Goal: Task Accomplishment & Management: Use online tool/utility

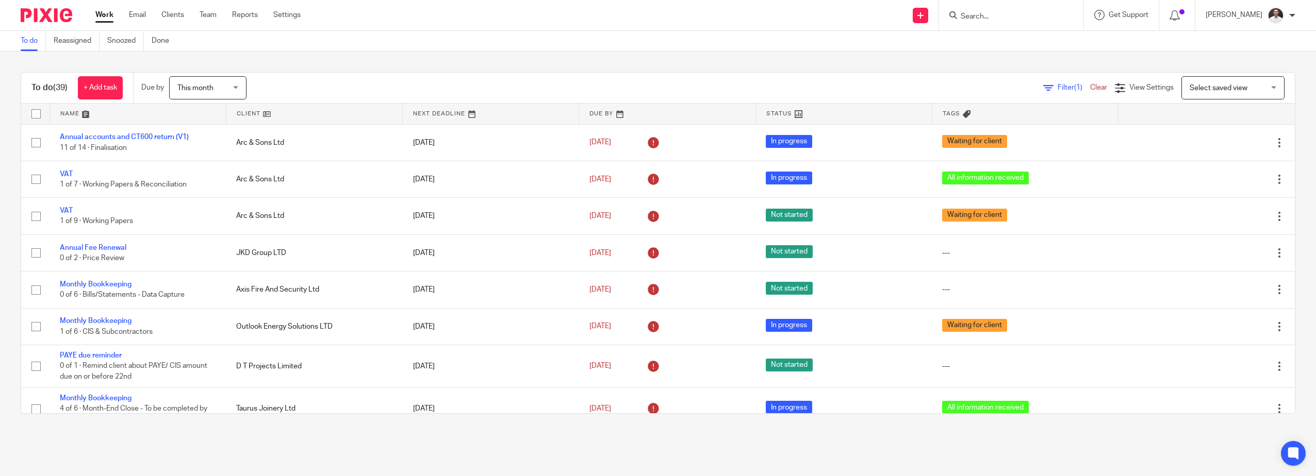
click at [73, 116] on link at bounding box center [138, 114] width 176 height 21
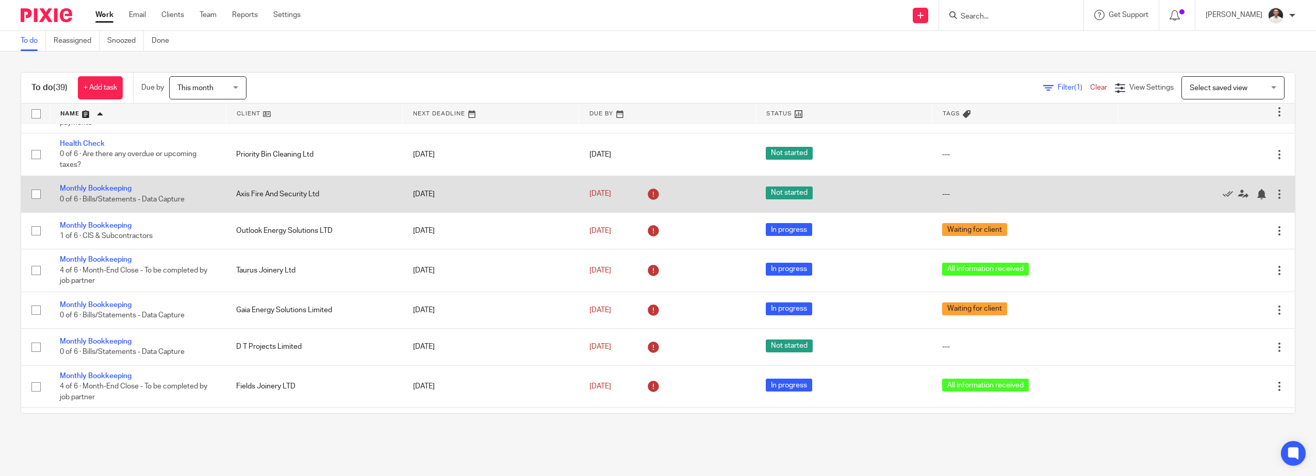
scroll to position [538, 0]
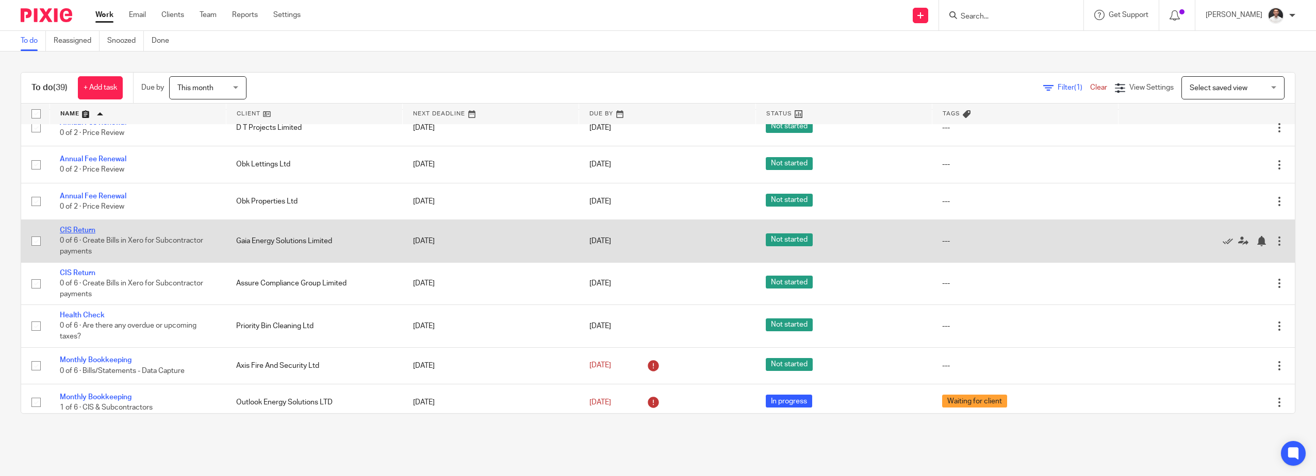
click at [84, 228] on link "CIS Return" at bounding box center [78, 230] width 36 height 7
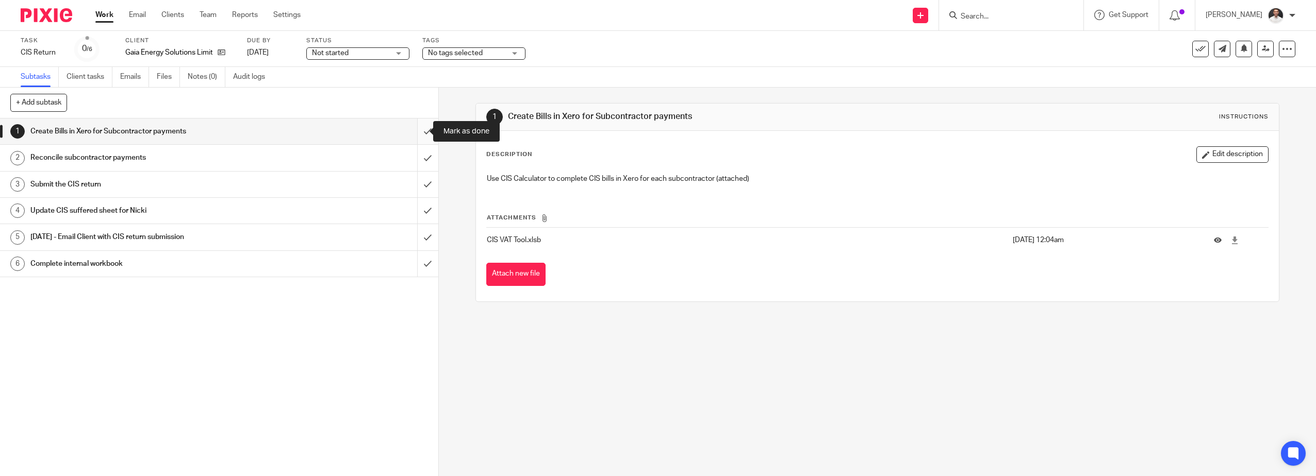
click at [416, 130] on input "submit" at bounding box center [219, 132] width 438 height 26
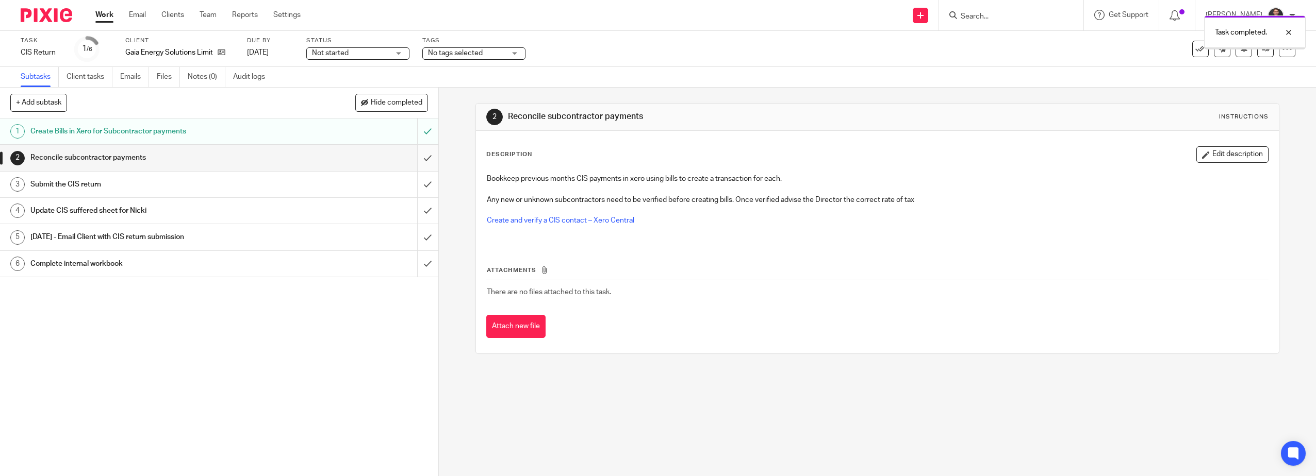
click at [418, 159] on input "submit" at bounding box center [219, 158] width 438 height 26
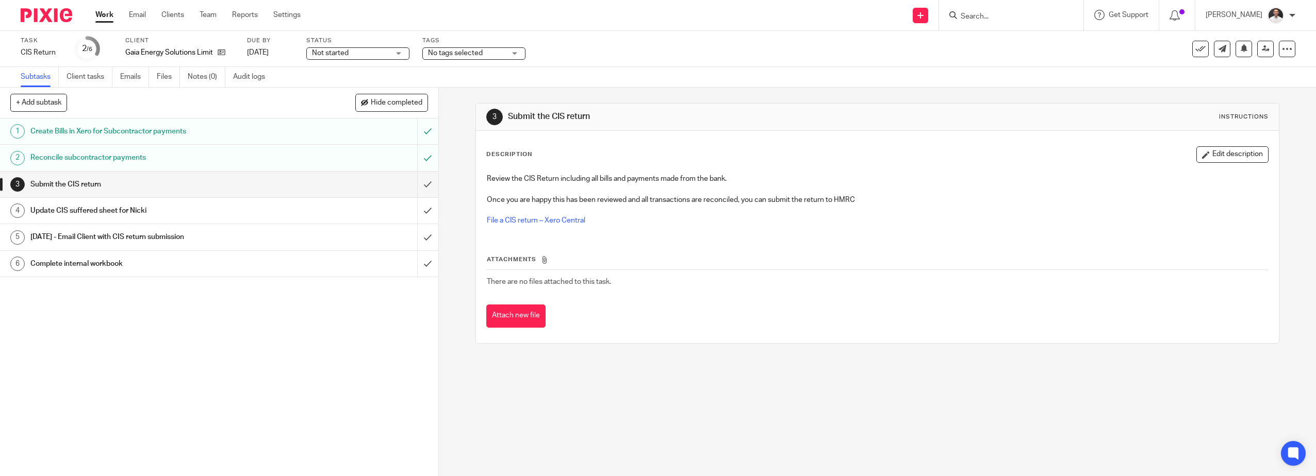
click at [417, 186] on input "submit" at bounding box center [219, 185] width 438 height 26
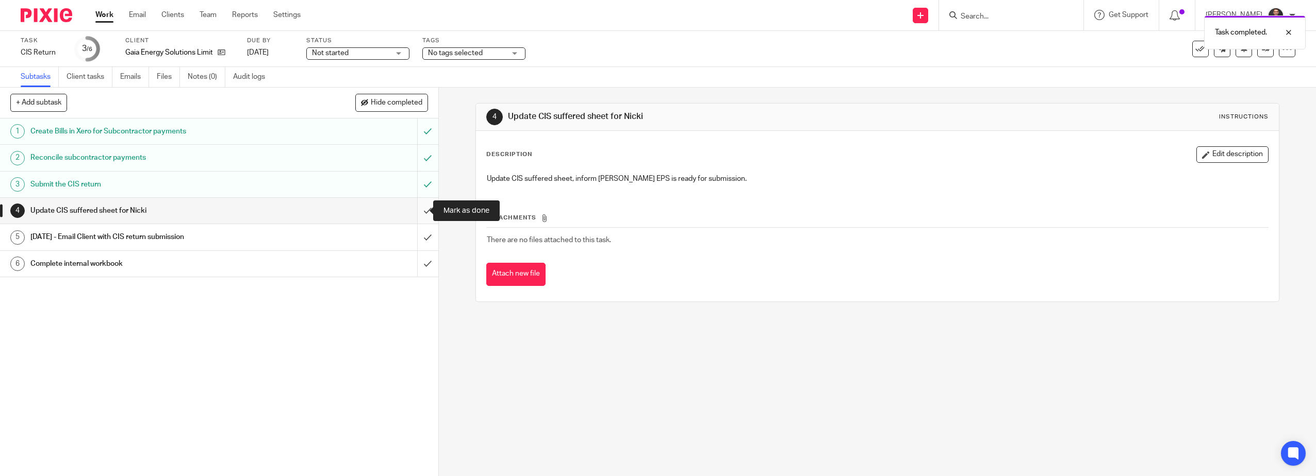
click at [417, 206] on input "submit" at bounding box center [219, 211] width 438 height 26
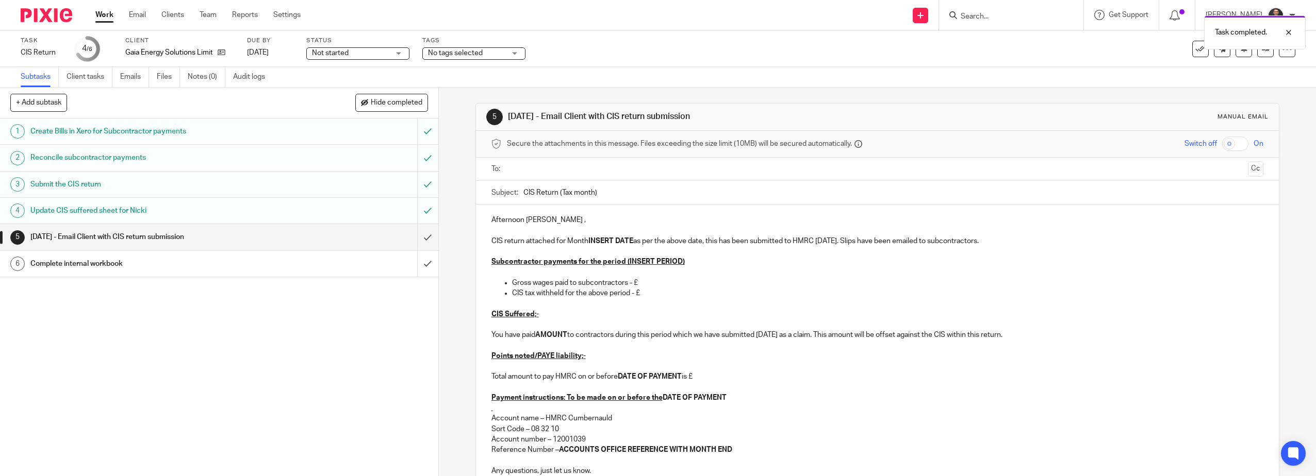
click at [527, 168] on input "text" at bounding box center [877, 169] width 733 height 12
click at [653, 173] on input "text" at bounding box center [941, 170] width 604 height 20
click at [728, 176] on input "text" at bounding box center [985, 170] width 518 height 20
click at [632, 195] on input "CIS Return (Tax month)" at bounding box center [893, 195] width 741 height 23
drag, startPoint x: 612, startPoint y: 196, endPoint x: 558, endPoint y: 198, distance: 53.1
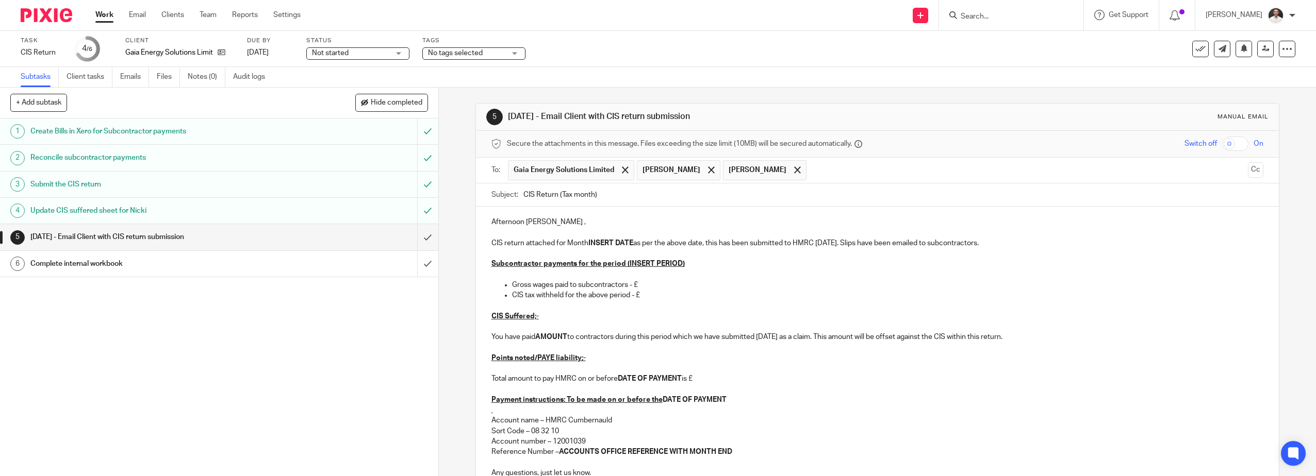
click at [558, 198] on input "CIS Return (Tax month)" at bounding box center [893, 195] width 741 height 23
type input "CIS Return Month 4"
click at [320, 345] on div "1 Create Bills in Xero for Subcontractor payments 2 Reconcile subcontractor pay…" at bounding box center [219, 298] width 438 height 358
click at [595, 240] on strong "INSERT DATE" at bounding box center [610, 243] width 45 height 7
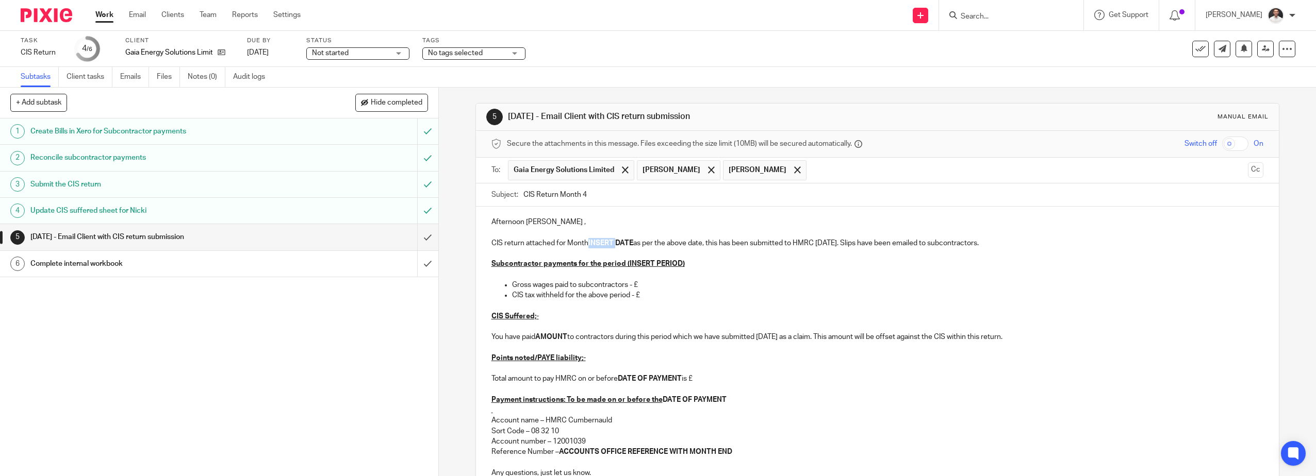
paste div
drag, startPoint x: 666, startPoint y: 244, endPoint x: 587, endPoint y: 244, distance: 79.4
click at [587, 244] on p "CIS return attached for Month 06/07/2025-05/08/2025 as per the above date, this…" at bounding box center [877, 243] width 773 height 10
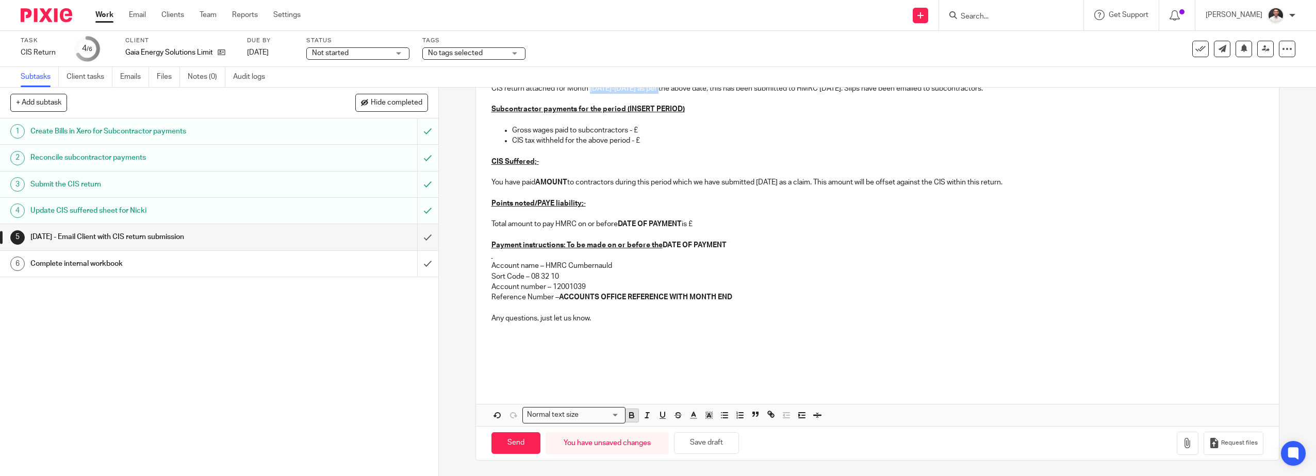
click at [630, 416] on icon "button" at bounding box center [632, 417] width 4 height 3
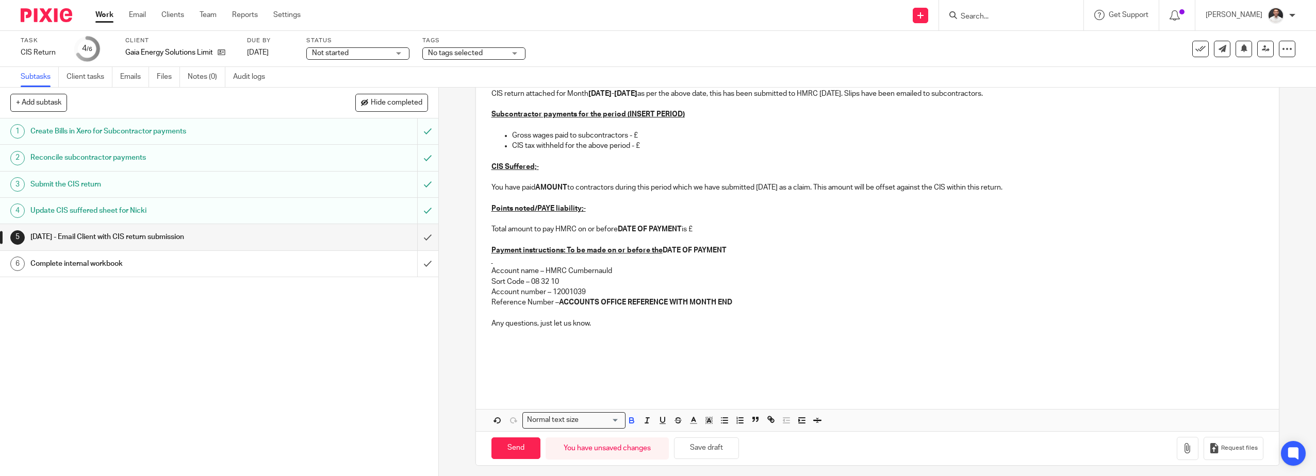
scroll to position [0, 0]
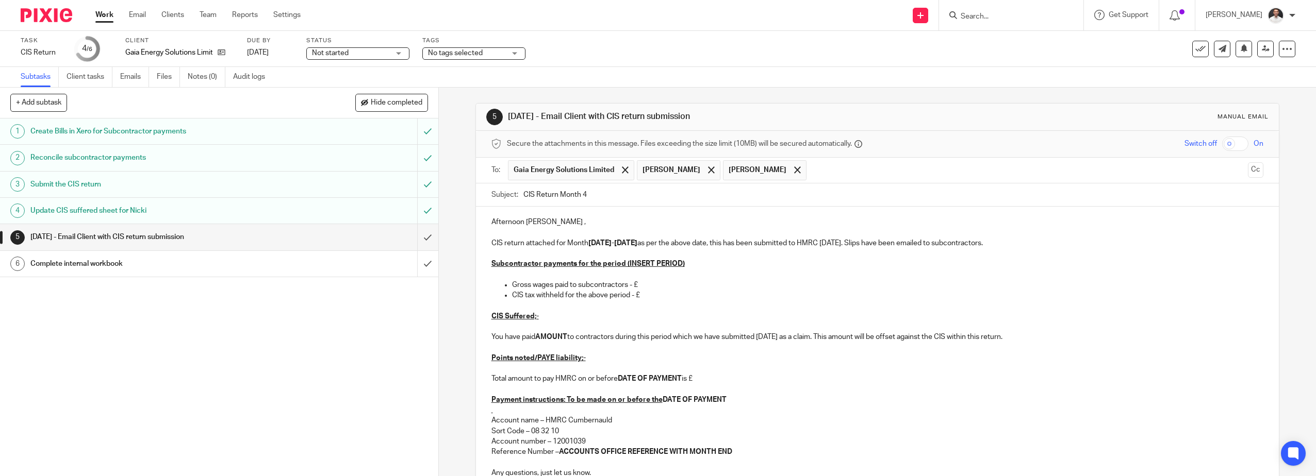
click at [727, 267] on p "Subcontractor payments for the period (INSERT PERIOD)" at bounding box center [877, 264] width 773 height 10
drag, startPoint x: 699, startPoint y: 264, endPoint x: 622, endPoint y: 265, distance: 76.8
click at [622, 265] on p "Subcontractor payments for the period (INSERT PERIOD)" at bounding box center [877, 264] width 773 height 10
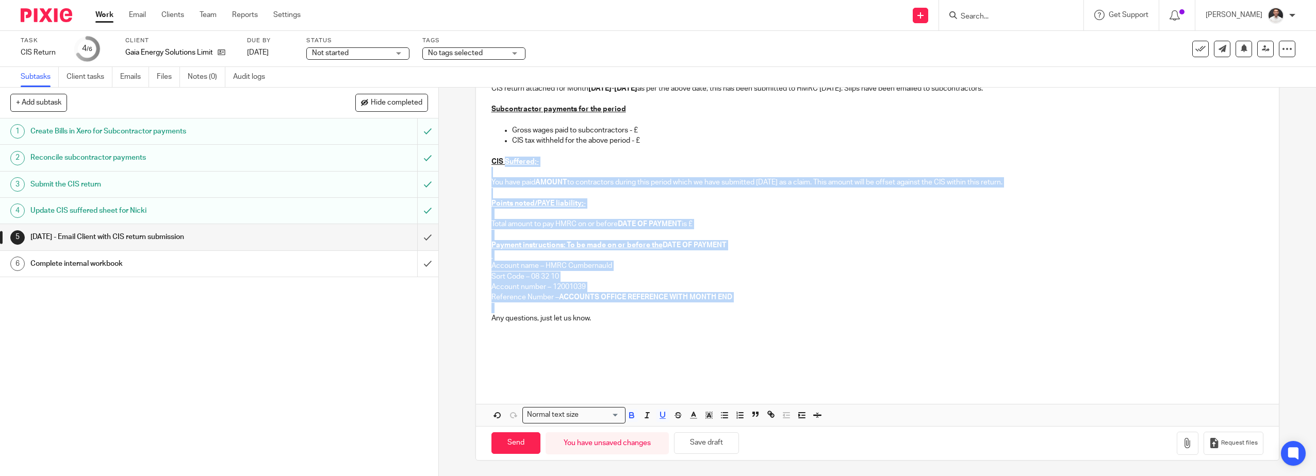
drag, startPoint x: 668, startPoint y: 302, endPoint x: 502, endPoint y: 166, distance: 215.1
click at [502, 166] on div "Afternoon Stephanie , CIS return attached for Month 06/07/2025-05/08/2025 as pe…" at bounding box center [877, 218] width 803 height 332
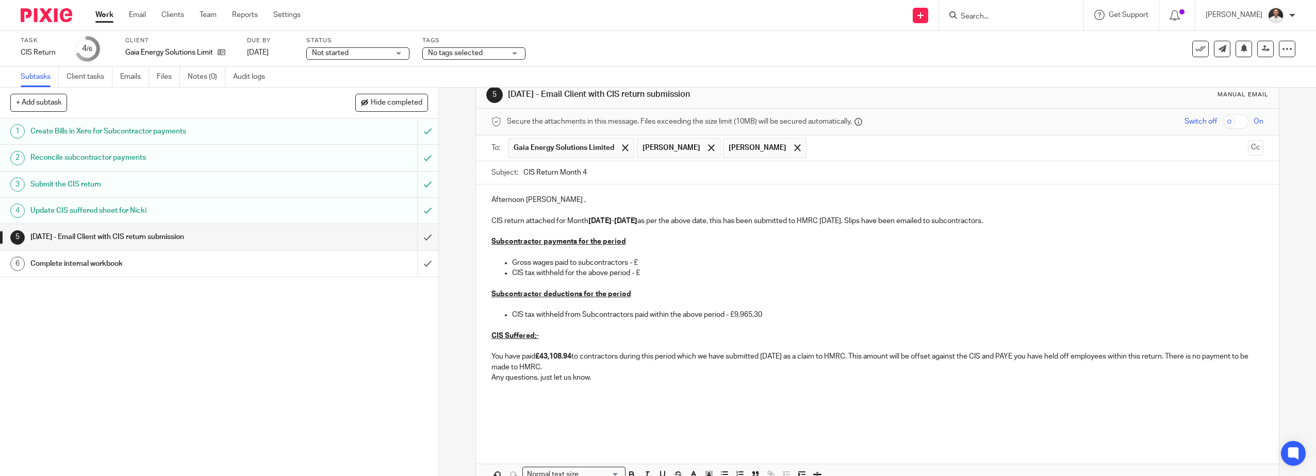
scroll to position [81, 0]
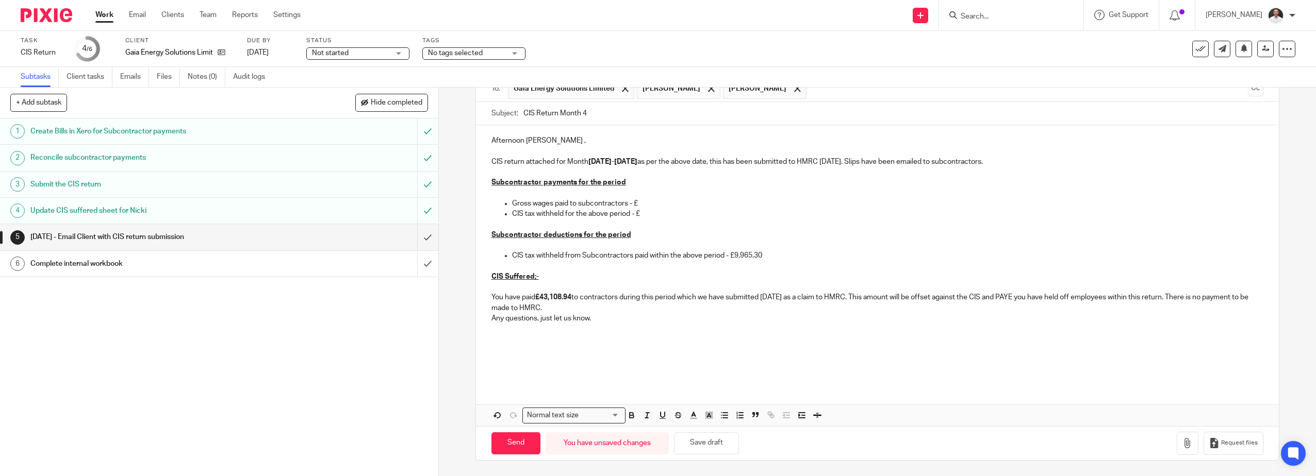
click at [528, 333] on p at bounding box center [877, 329] width 773 height 10
click at [558, 308] on p "You have paid £43,108.94 to contractors during this period which we have submit…" at bounding box center [877, 302] width 773 height 21
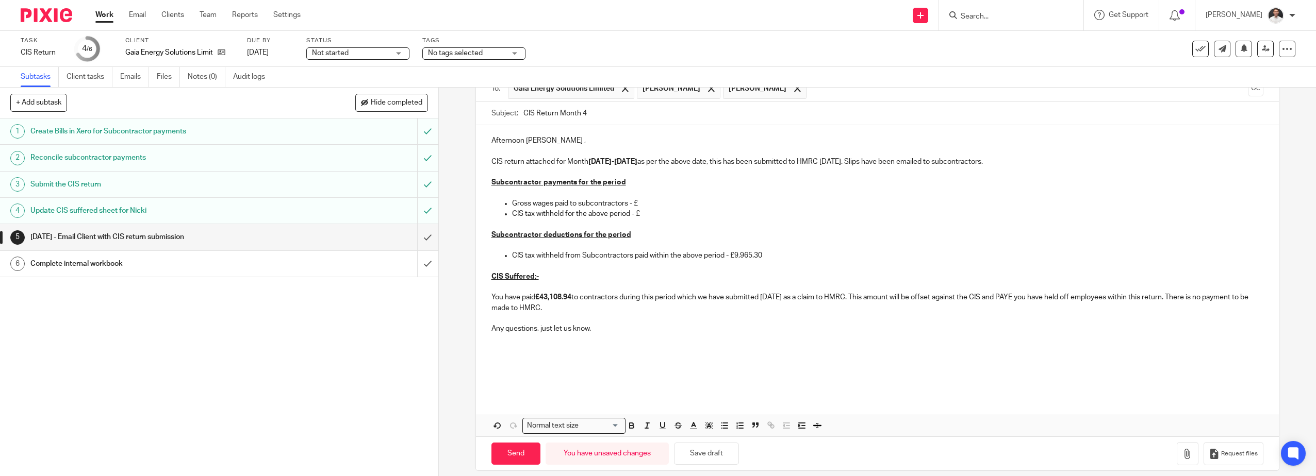
click at [496, 358] on p at bounding box center [877, 360] width 773 height 10
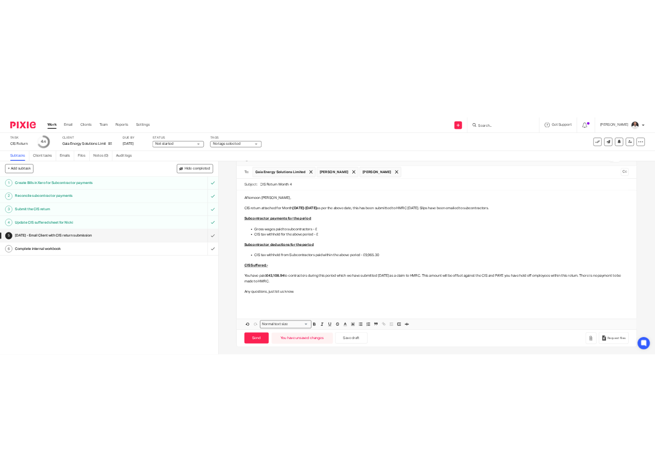
scroll to position [0, 0]
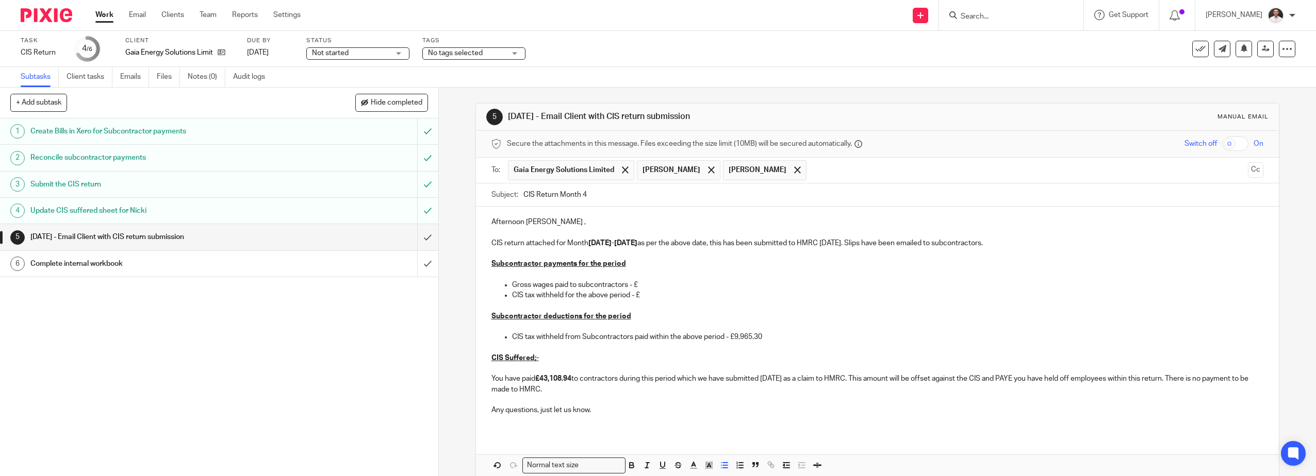
click at [762, 337] on p "CIS tax withheld from Subcontractors paid within the above period - £9,965.30" at bounding box center [888, 337] width 752 height 10
drag, startPoint x: 654, startPoint y: 298, endPoint x: 444, endPoint y: 264, distance: 212.6
click at [444, 264] on div "5 2 days later - Email Client with CIS return submission Manual email Secure th…" at bounding box center [877, 282] width 877 height 389
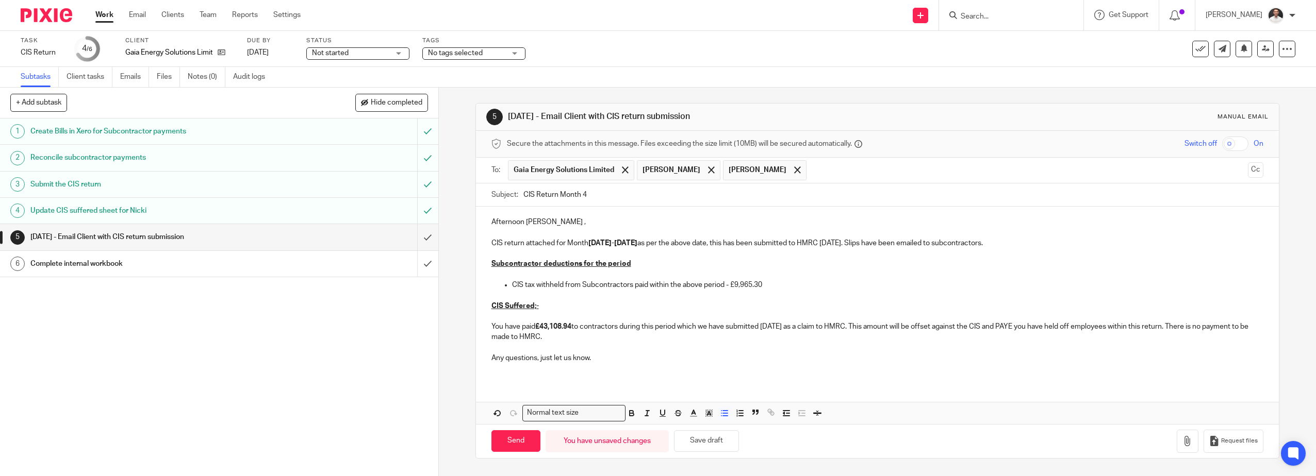
click at [776, 283] on p "CIS tax withheld from Subcontractors paid within the above period - £9,965.30" at bounding box center [888, 285] width 752 height 10
drag, startPoint x: 660, startPoint y: 289, endPoint x: 742, endPoint y: 291, distance: 82.0
click at [660, 289] on p "CIS tax withheld from Subcontractors paid within the above period - £9,965.30" at bounding box center [888, 285] width 752 height 10
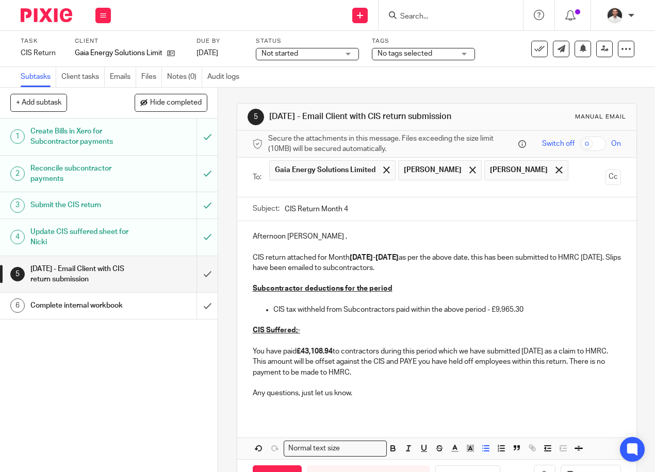
click at [402, 305] on p at bounding box center [437, 299] width 368 height 10
drag, startPoint x: 534, startPoint y: 316, endPoint x: 496, endPoint y: 319, distance: 37.7
click at [496, 315] on p "CIS tax withheld from Subcontractors paid within the above period - £9,965.30" at bounding box center [447, 310] width 348 height 10
drag, startPoint x: 293, startPoint y: 364, endPoint x: 317, endPoint y: 363, distance: 23.7
click at [294, 364] on p "You have paid £43,108.94 to contractors during this period which we have submit…" at bounding box center [437, 362] width 368 height 31
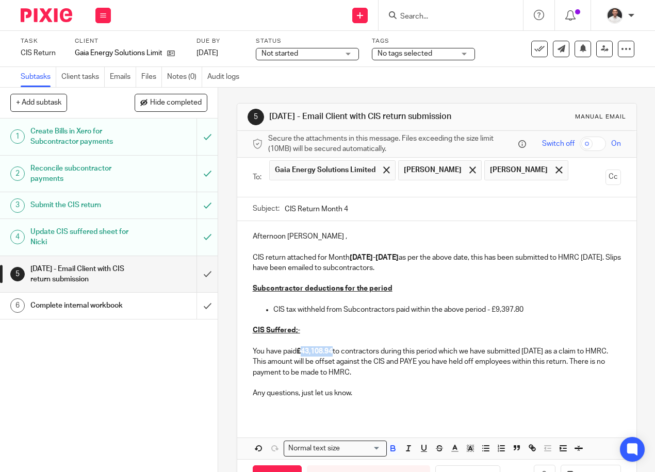
drag, startPoint x: 332, startPoint y: 361, endPoint x: 298, endPoint y: 359, distance: 34.1
click at [298, 355] on strong "£43,108.94" at bounding box center [315, 351] width 36 height 7
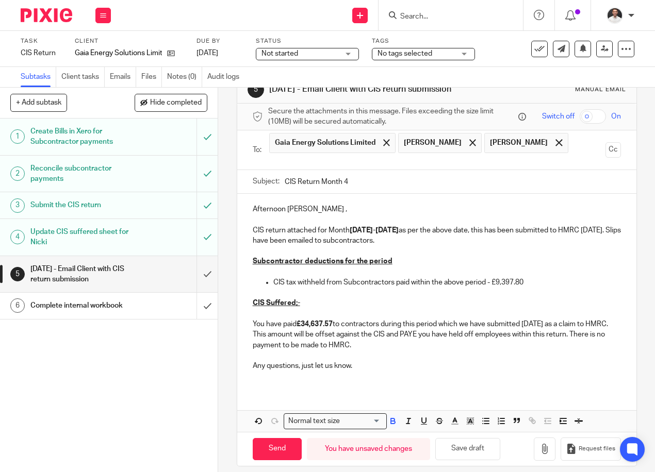
scroll to position [46, 0]
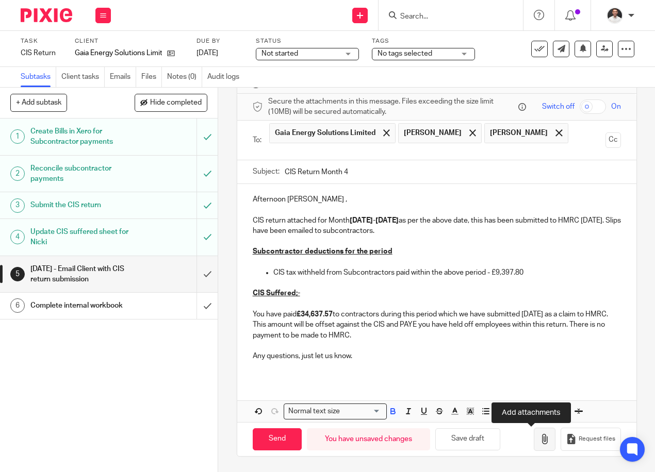
click at [539, 444] on icon "button" at bounding box center [544, 439] width 10 height 10
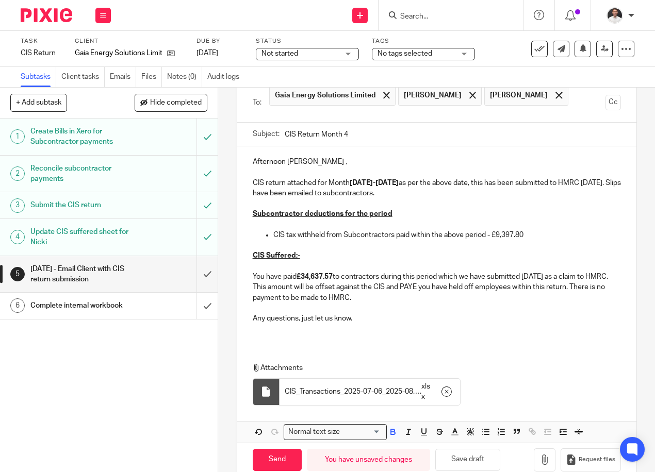
scroll to position [105, 0]
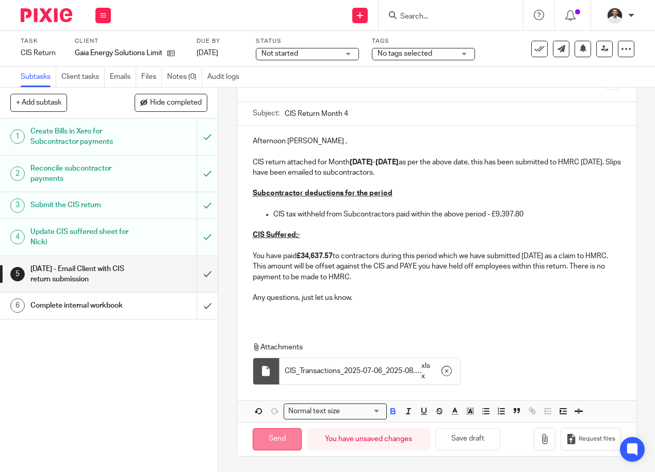
click at [262, 441] on input "Send" at bounding box center [277, 440] width 49 height 22
type input "Sent"
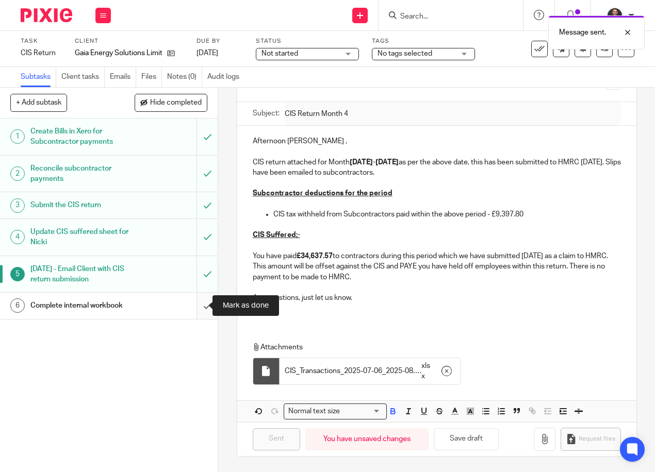
click at [195, 305] on input "submit" at bounding box center [109, 306] width 218 height 26
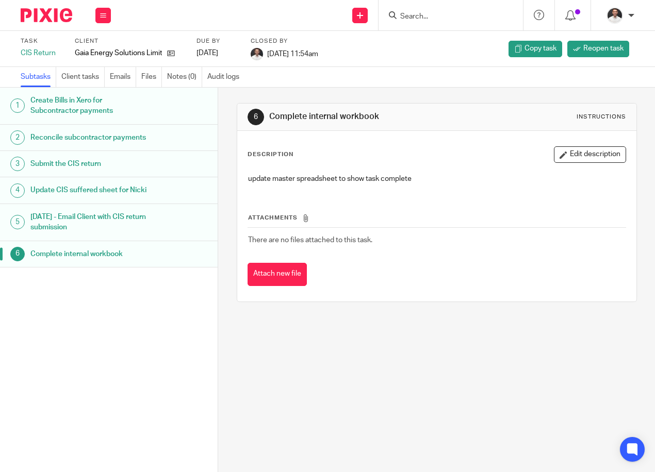
click at [56, 13] on img at bounding box center [47, 15] width 52 height 14
